Goal: Task Accomplishment & Management: Use online tool/utility

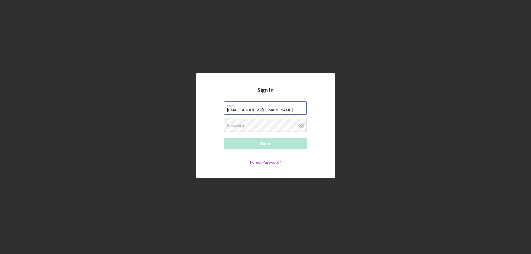
type input "[EMAIL_ADDRESS][DOMAIN_NAME]"
click at [301, 126] on icon at bounding box center [301, 126] width 2 height 2
click at [286, 140] on button "Sign In" at bounding box center [265, 143] width 83 height 11
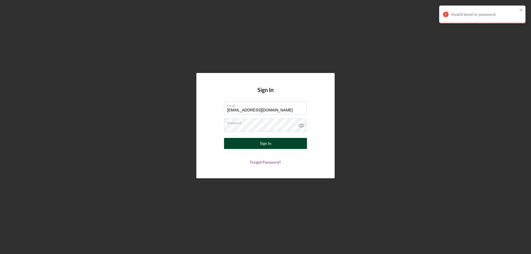
click at [263, 142] on div "Sign In" at bounding box center [265, 143] width 11 height 11
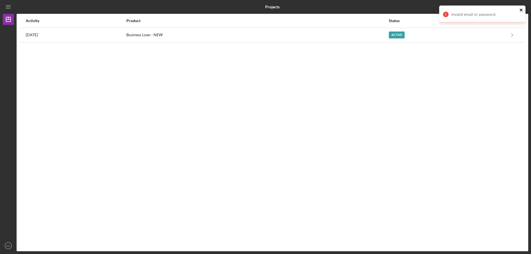
click at [521, 9] on icon "close" at bounding box center [522, 10] width 4 height 4
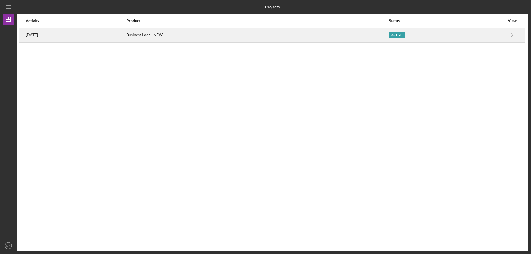
click at [484, 33] on div "Active" at bounding box center [447, 35] width 116 height 14
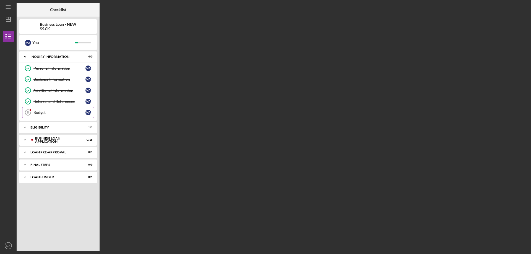
click at [47, 109] on link "Budget 5 Budget M A" at bounding box center [58, 112] width 72 height 11
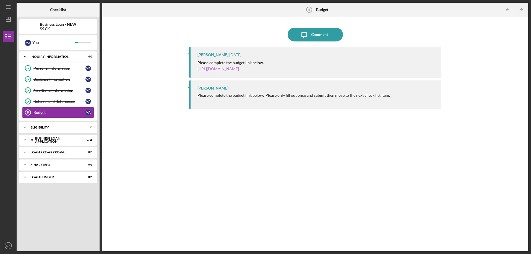
click at [239, 70] on link "[URL][DOMAIN_NAME]" at bounding box center [218, 68] width 41 height 5
